Goal: Obtain resource: Download file/media

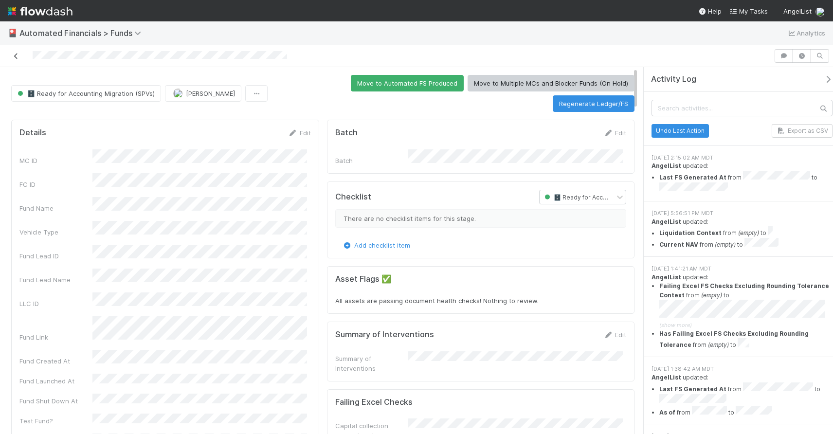
click at [18, 60] on link at bounding box center [16, 56] width 10 height 10
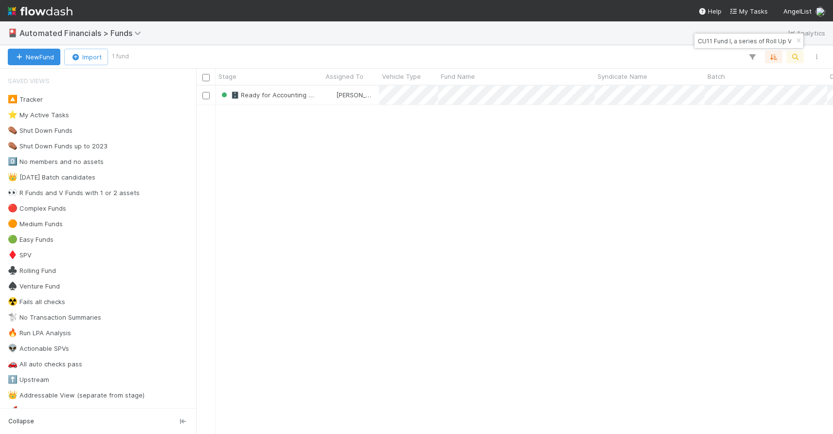
scroll to position [341, 629]
click at [798, 41] on icon "button" at bounding box center [798, 41] width 10 height 6
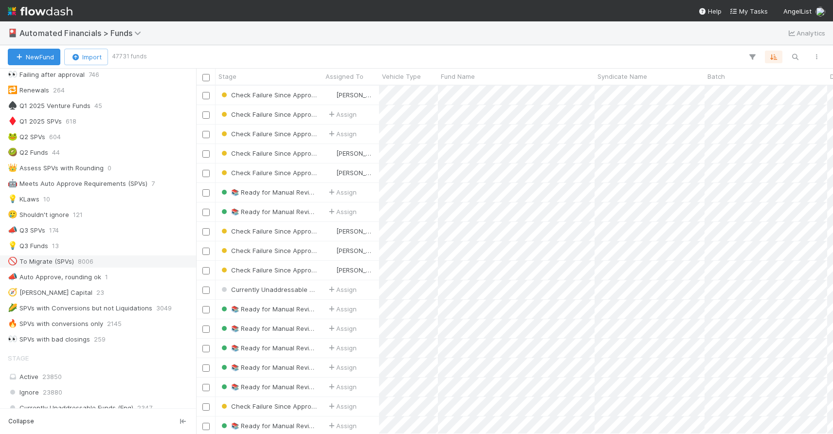
scroll to position [537, 0]
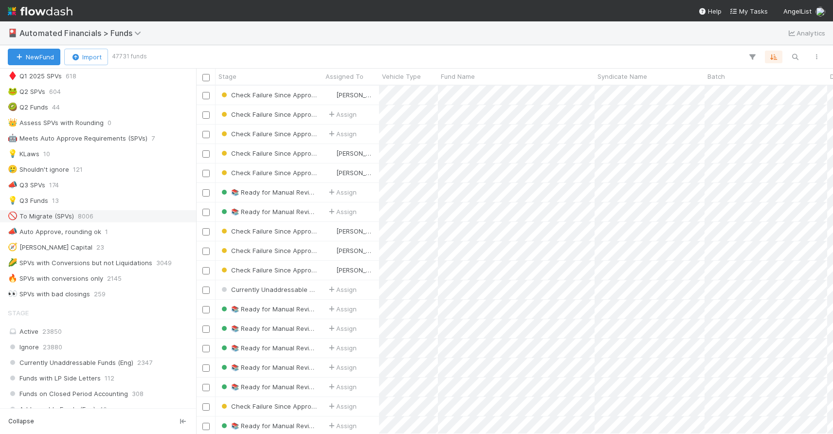
click at [105, 216] on div "🚫 To Migrate (SPVs) 8006" at bounding box center [101, 216] width 186 height 12
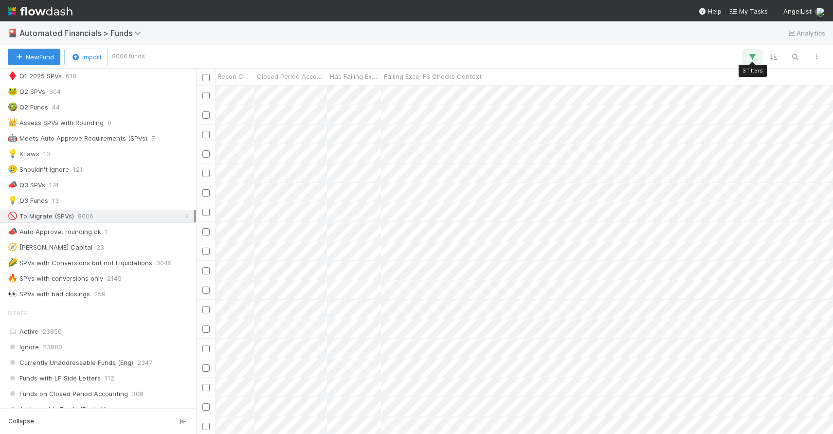
click at [758, 60] on button "button" at bounding box center [752, 57] width 18 height 13
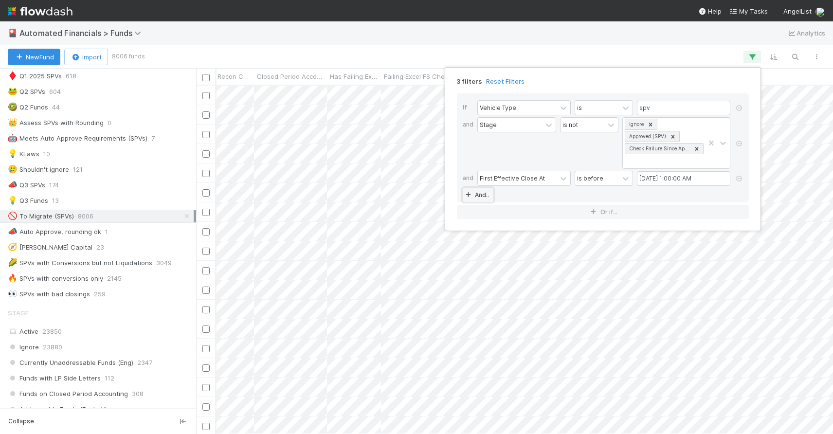
click at [487, 196] on link "And.." at bounding box center [478, 195] width 31 height 14
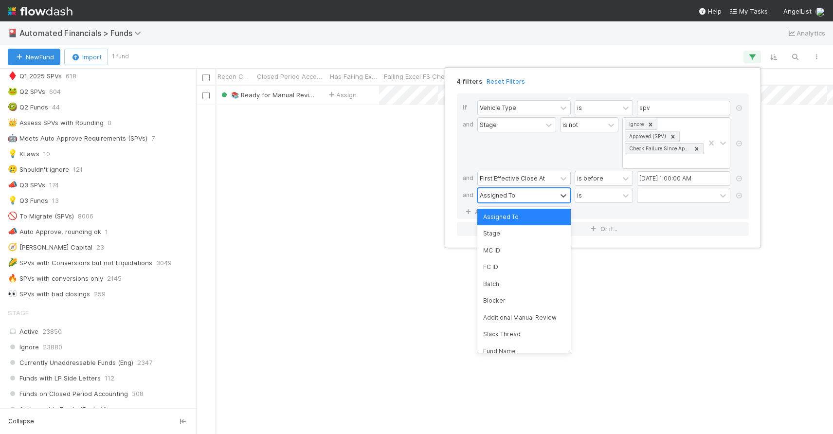
click at [495, 198] on div "Assigned To" at bounding box center [498, 195] width 36 height 9
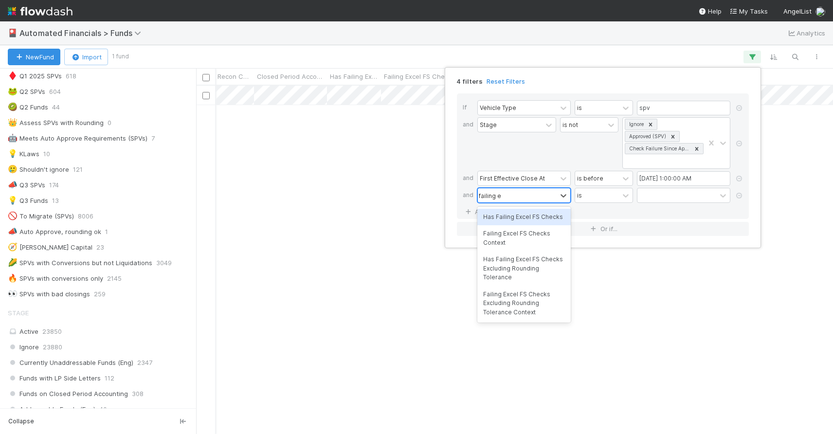
type input "failing ex"
click at [520, 312] on div "Failing Excel FS Checks Excluding Rounding Tolerance Context" at bounding box center [523, 303] width 93 height 35
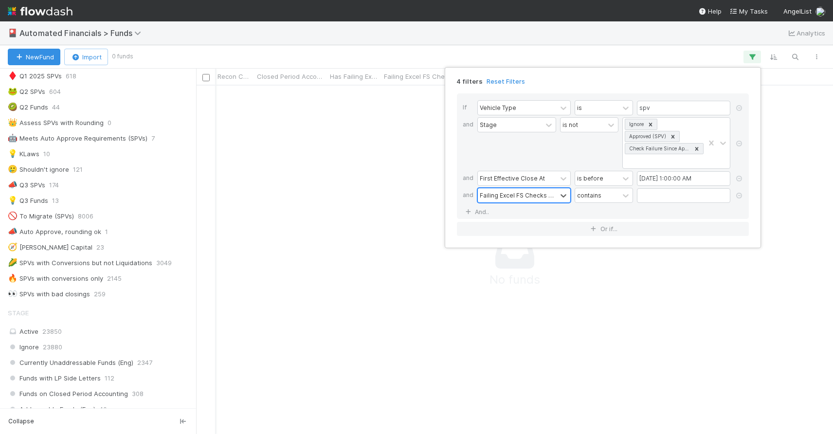
click at [635, 198] on div "option Failing Excel FS Checks Excluding Rounding Tolerance Context, selected. …" at bounding box center [605, 196] width 257 height 17
click at [630, 197] on div at bounding box center [626, 196] width 12 height 10
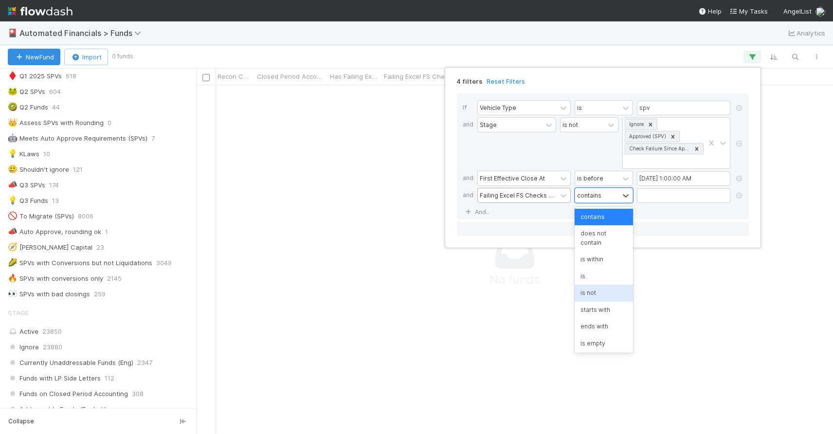
click at [600, 290] on div "is not" at bounding box center [603, 293] width 58 height 17
click at [655, 198] on input "text" at bounding box center [683, 195] width 93 height 15
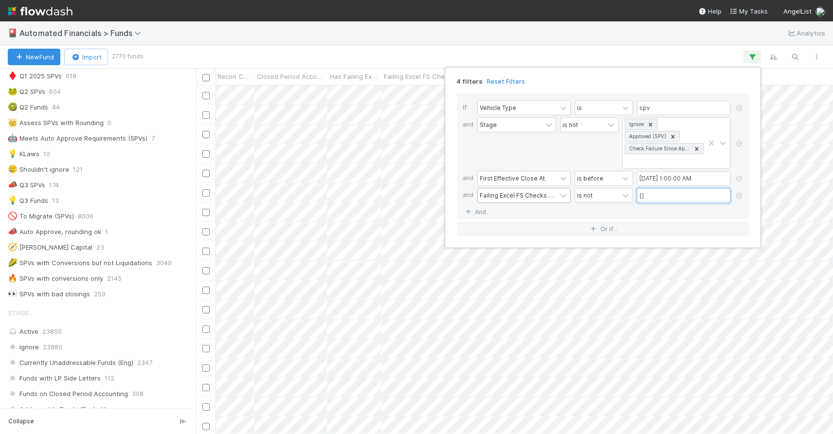
type input "{}"
click at [678, 60] on div "4 filters Reset Filters If Vehicle Type is spv and Stage is not Ignore Approved…" at bounding box center [416, 217] width 833 height 434
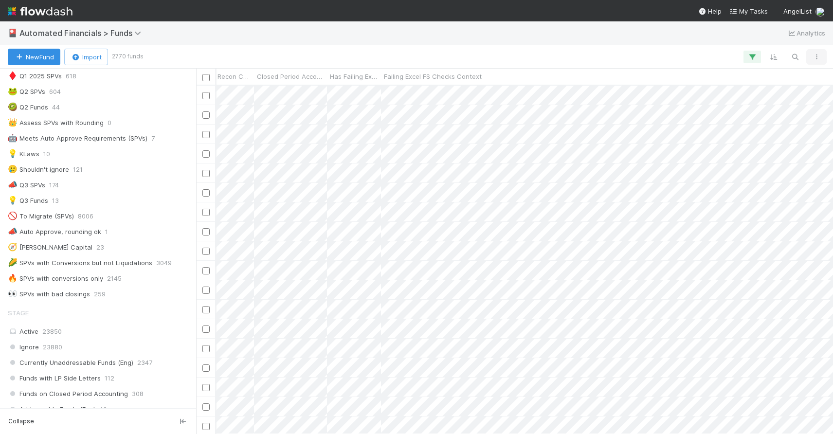
click at [816, 59] on icon "button" at bounding box center [816, 57] width 10 height 6
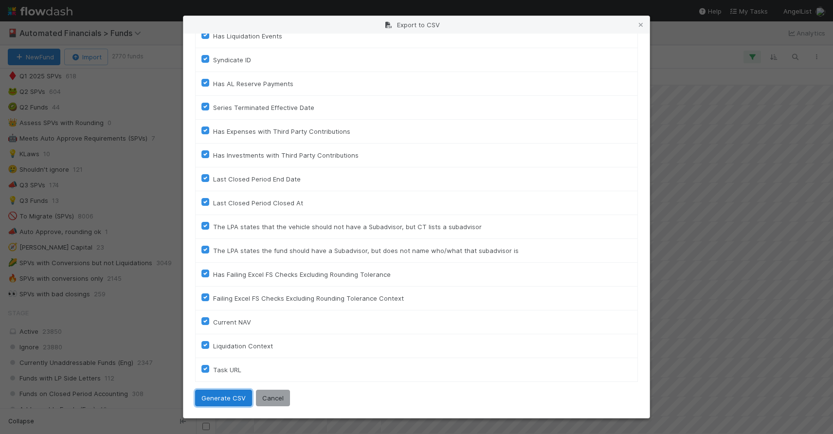
click at [221, 400] on button "Generate CSV" at bounding box center [223, 398] width 57 height 17
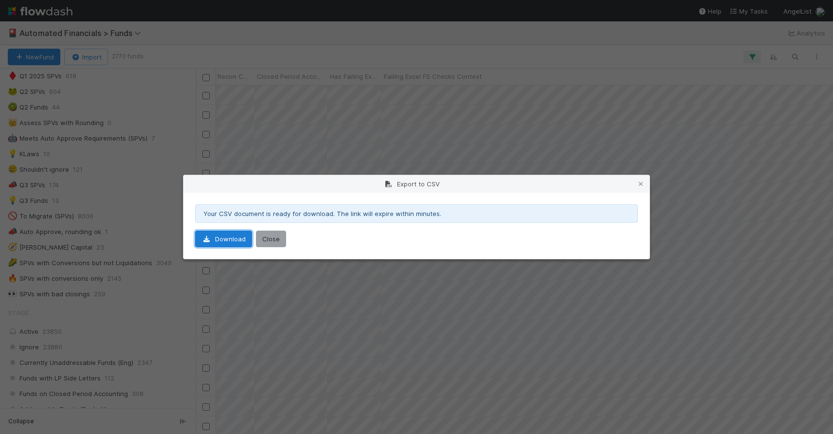
click at [223, 240] on link "Download" at bounding box center [223, 239] width 57 height 17
click at [642, 184] on icon at bounding box center [641, 184] width 10 height 6
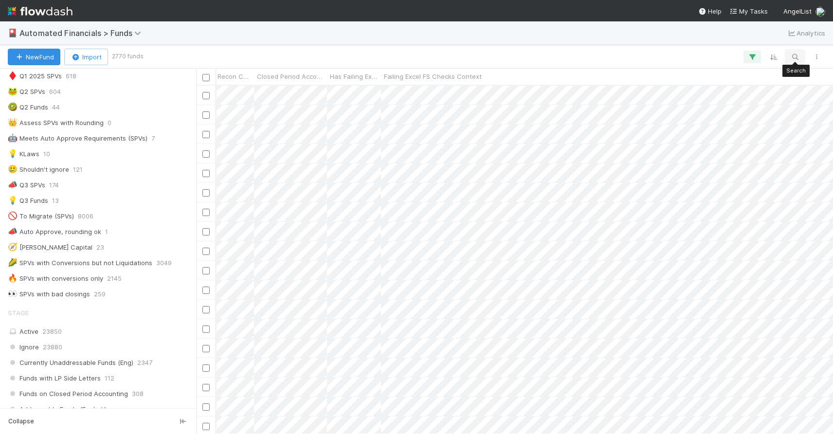
click at [798, 58] on icon "button" at bounding box center [795, 57] width 10 height 9
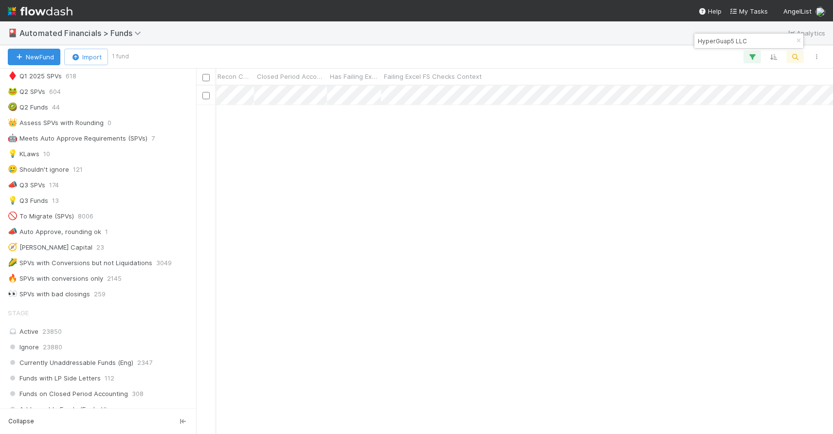
scroll to position [341, 629]
type input "HyperGuap5 LLC"
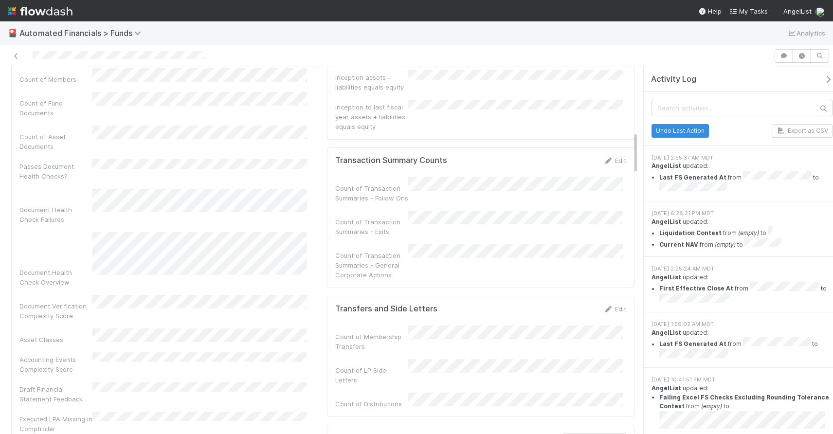
scroll to position [589, 0]
